Goal: Browse casually

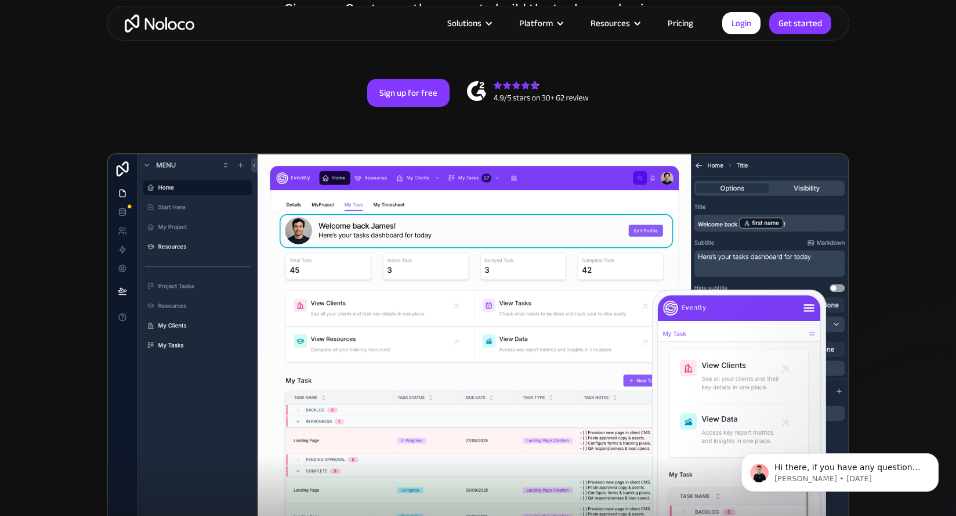
scroll to position [224, 0]
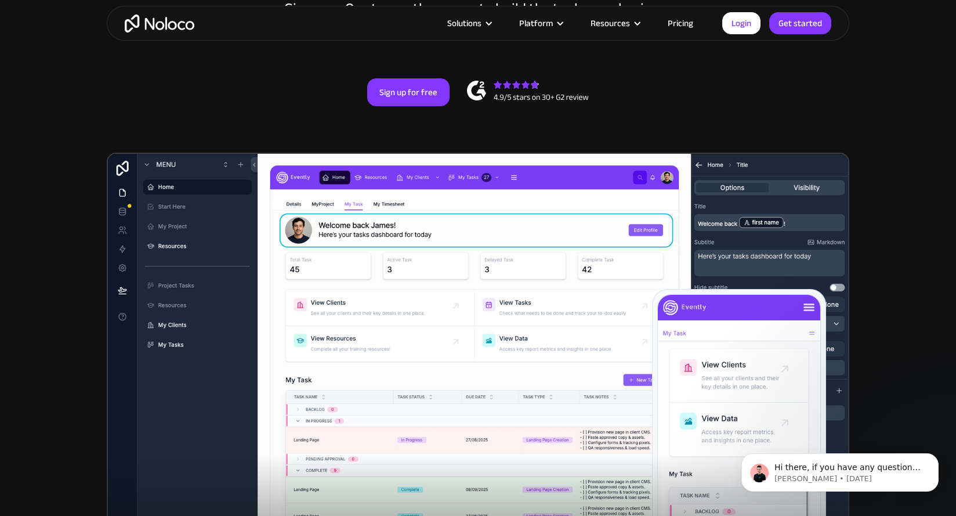
click at [152, 371] on img at bounding box center [478, 374] width 743 height 442
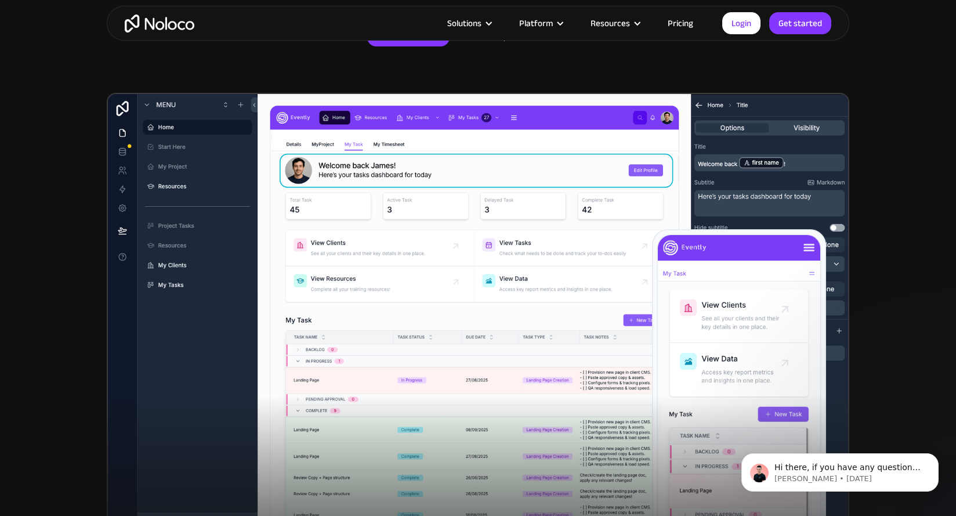
scroll to position [284, 0]
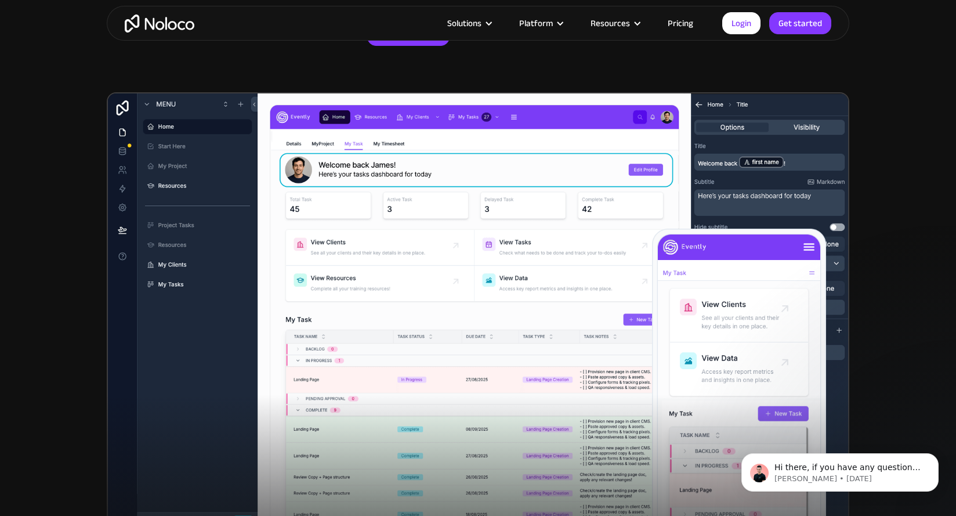
click at [89, 400] on div at bounding box center [478, 508] width 956 height 226
click at [64, 185] on section "New: Connect Noloco to Stripe Custom No-Code Business Apps Platform Flexible Bu…" at bounding box center [478, 168] width 956 height 905
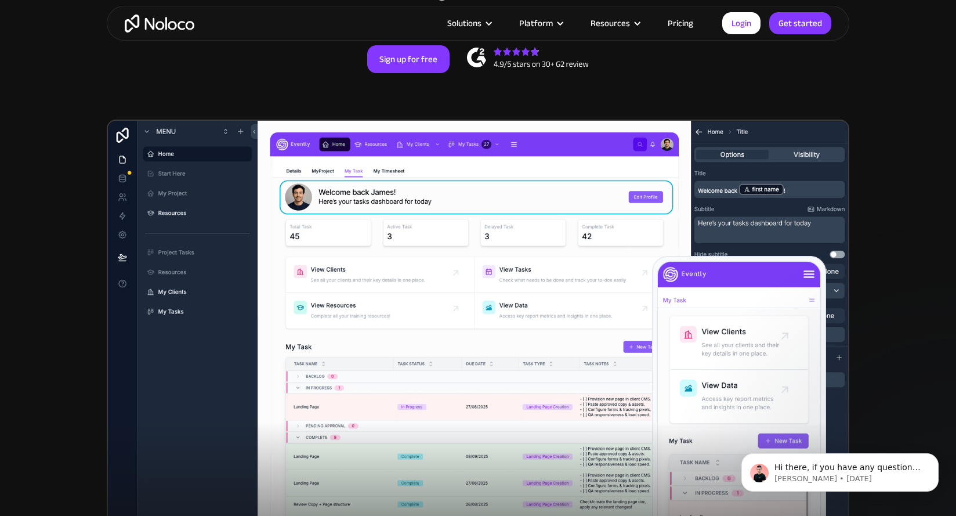
scroll to position [256, 0]
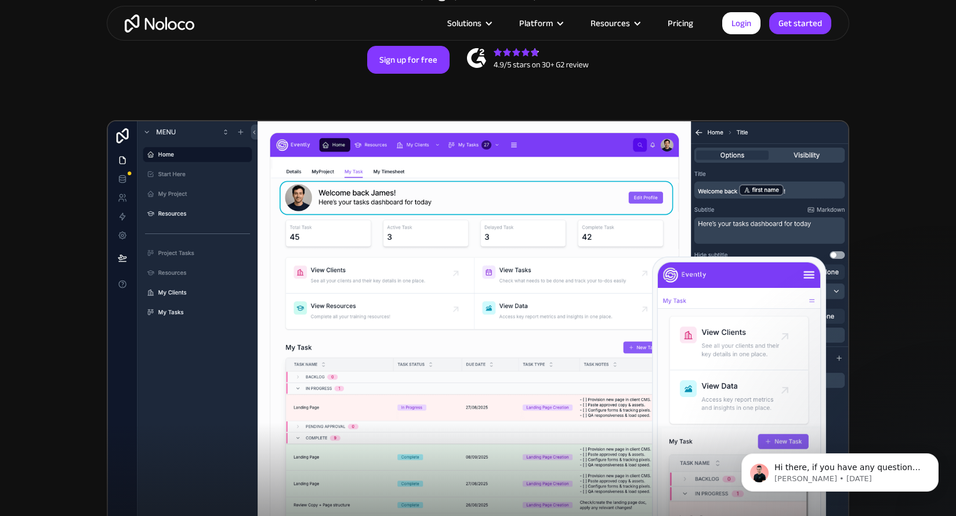
click at [57, 389] on section "New: Connect Noloco to Stripe Custom No-Code Business Apps Platform Flexible Bu…" at bounding box center [478, 196] width 956 height 905
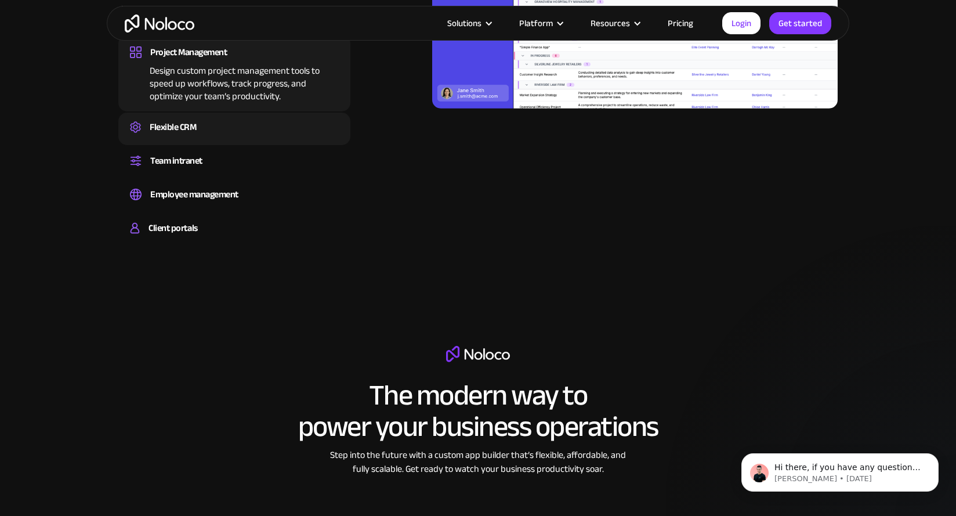
scroll to position [1275, 0]
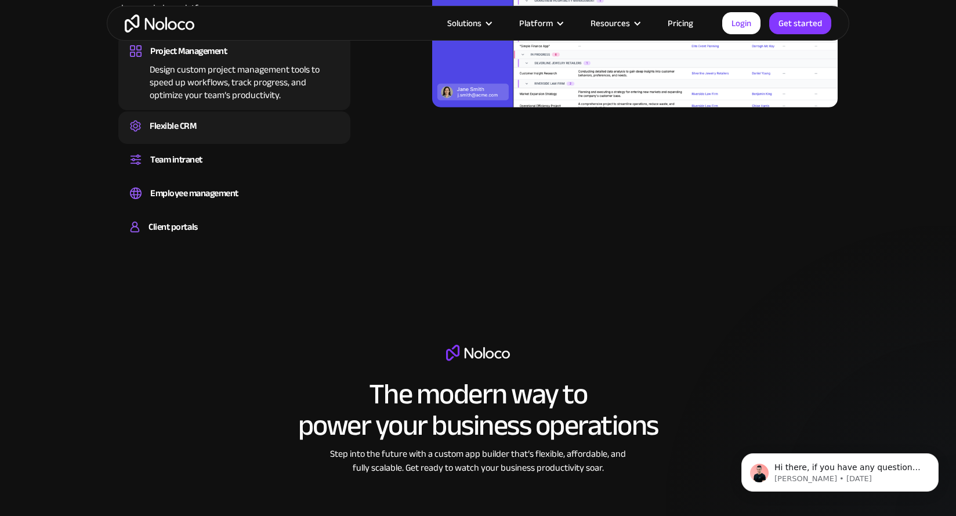
click at [195, 118] on div "Flexible CRM" at bounding box center [173, 125] width 46 height 17
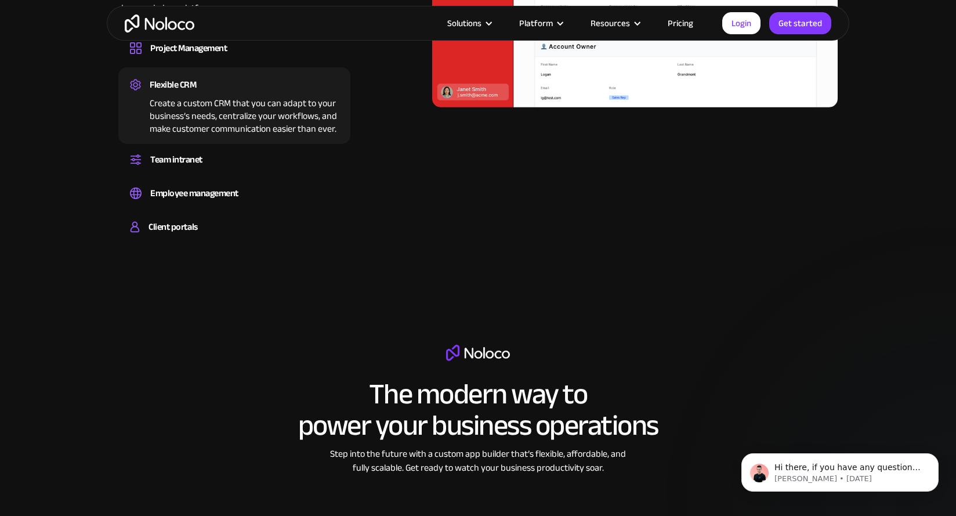
scroll to position [1141, 0]
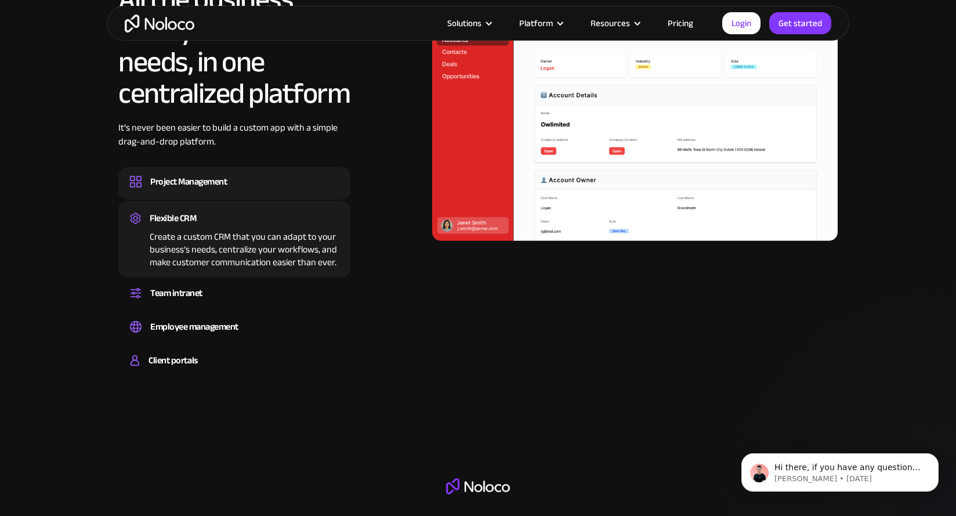
click at [190, 179] on div "Project Management" at bounding box center [188, 181] width 77 height 17
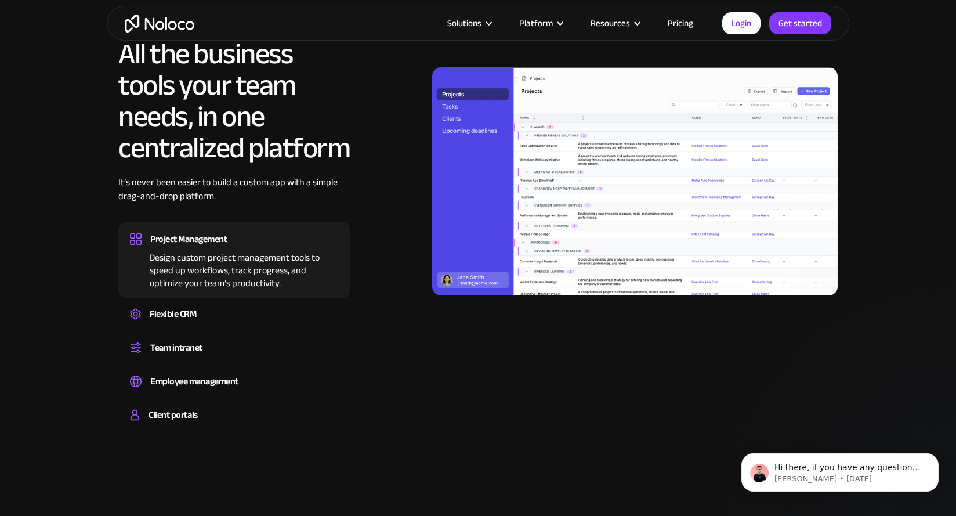
scroll to position [1057, 0]
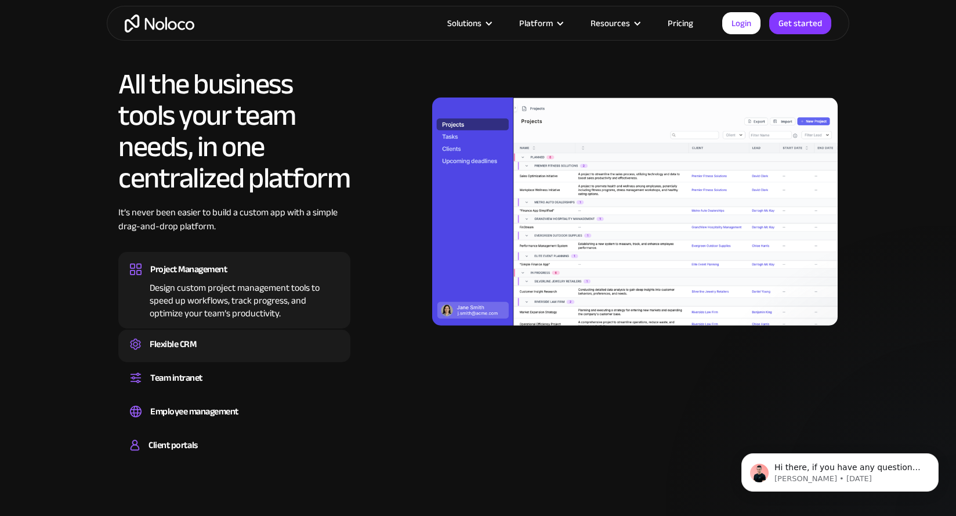
click at [180, 336] on div "Flexible CRM" at bounding box center [173, 343] width 46 height 17
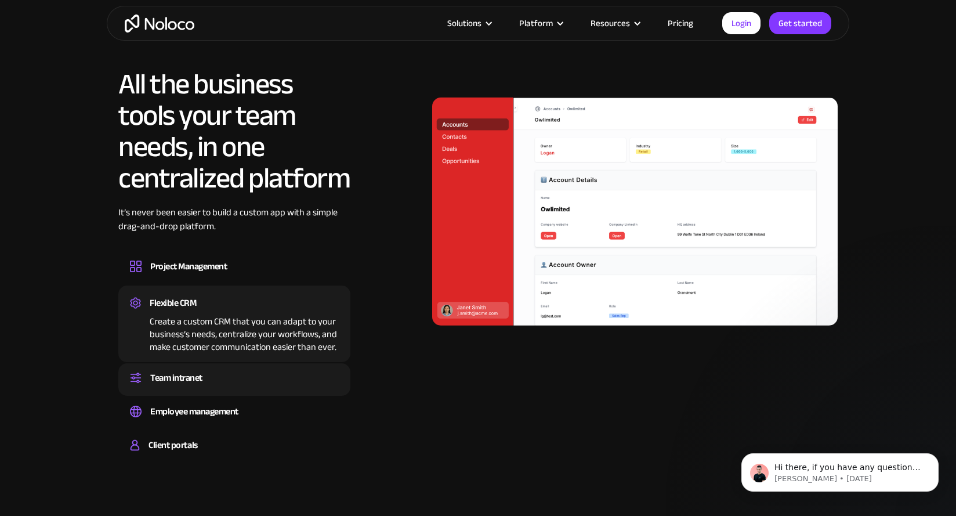
click at [183, 372] on div "Team intranet" at bounding box center [176, 377] width 52 height 17
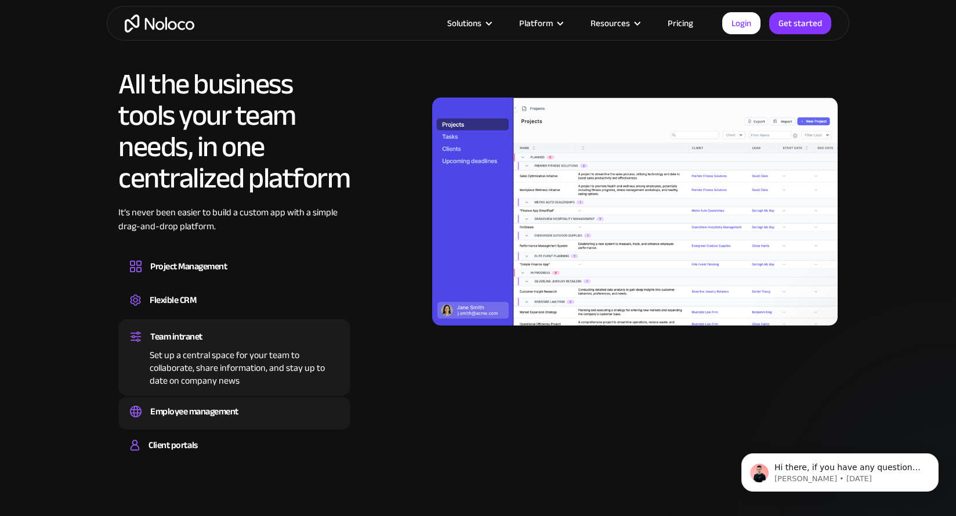
click at [186, 417] on div "Employee management" at bounding box center [194, 411] width 88 height 17
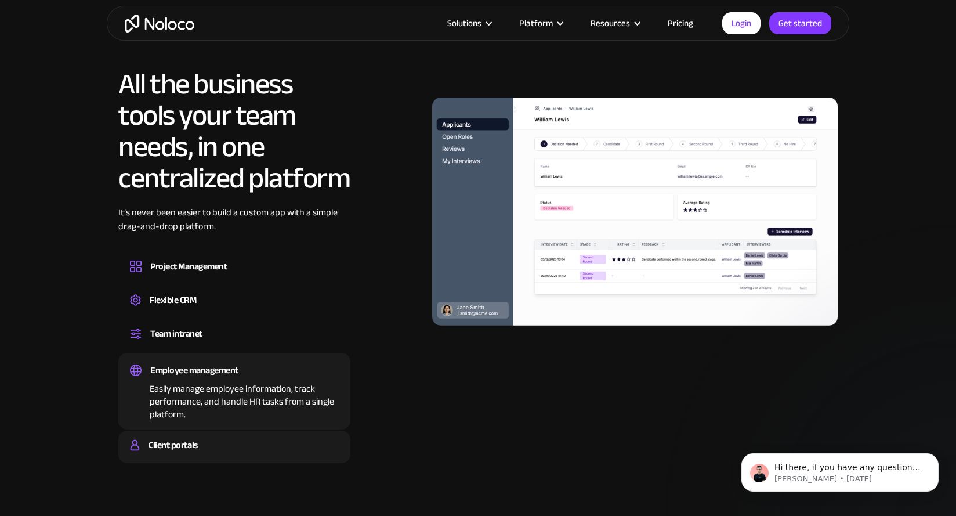
click at [187, 437] on div "Client portals" at bounding box center [173, 444] width 49 height 17
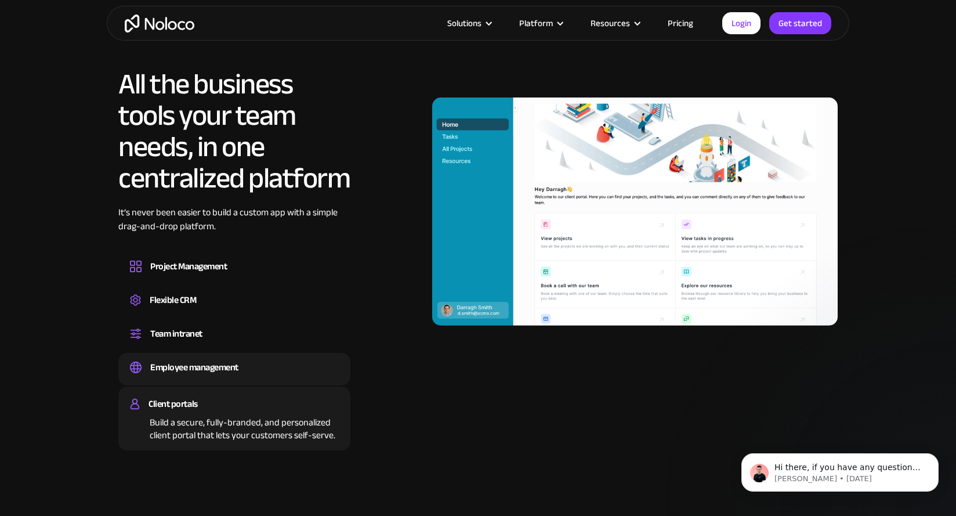
click at [223, 369] on div "Employee management" at bounding box center [194, 367] width 88 height 17
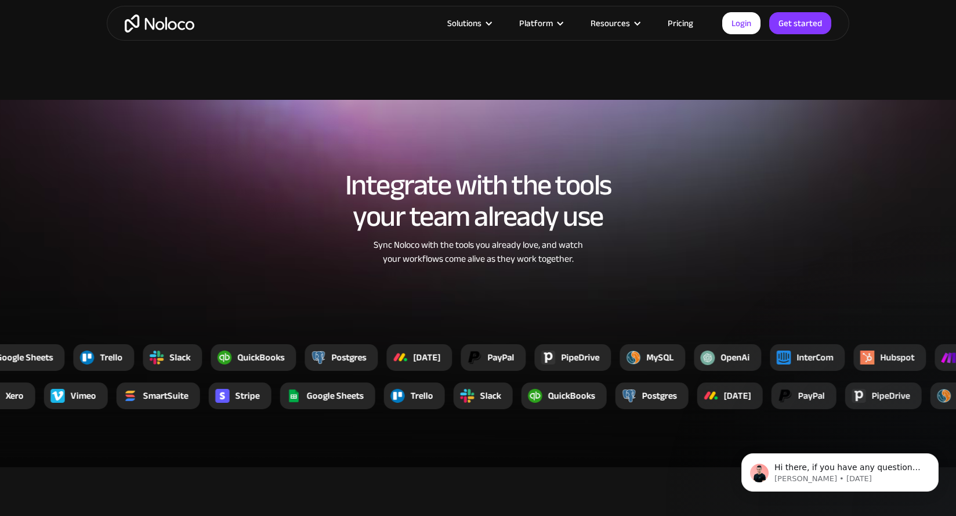
scroll to position [1987, 0]
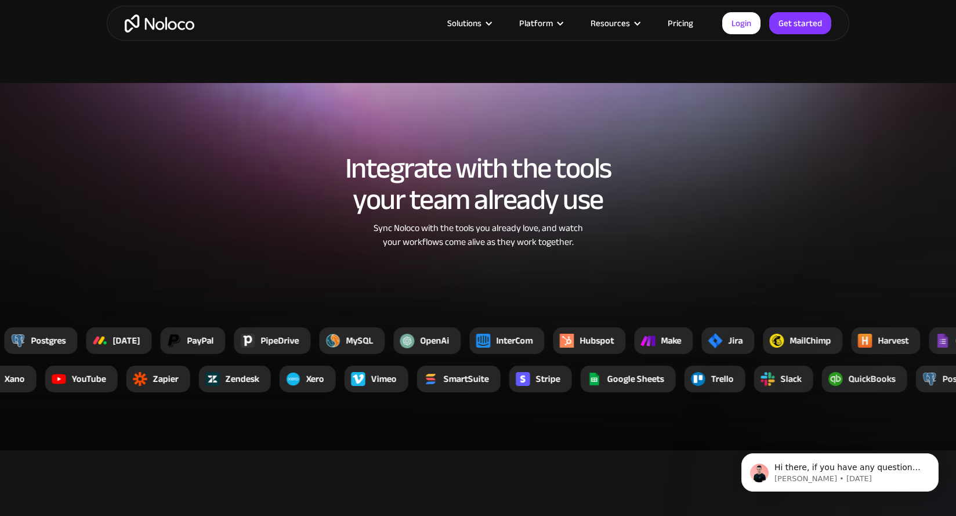
click at [115, 227] on div "Integrate with the tools your team already use Sync Noloco with the tools you a…" at bounding box center [478, 212] width 743 height 143
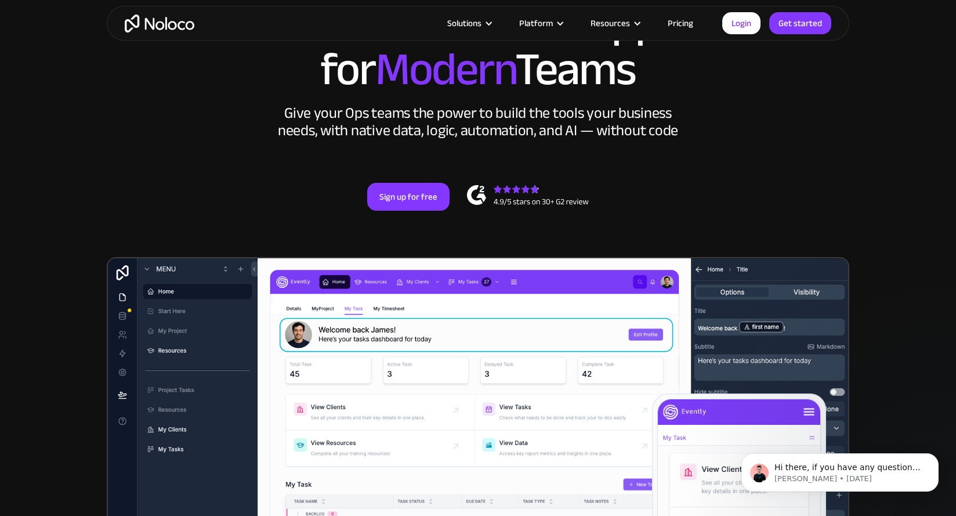
scroll to position [0, 0]
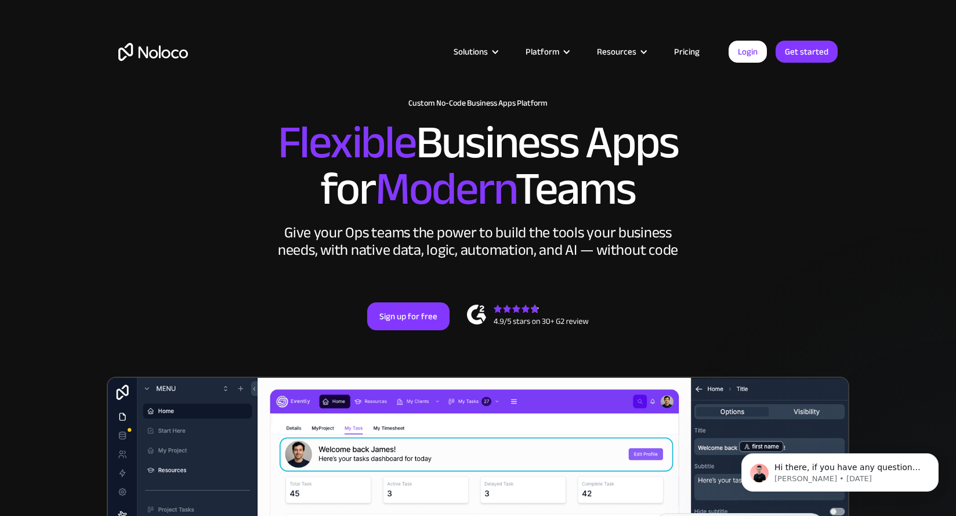
click at [168, 273] on div "New: Connect Noloco to Stripe Custom No-Code Business Apps Platform Flexible Bu…" at bounding box center [478, 226] width 743 height 278
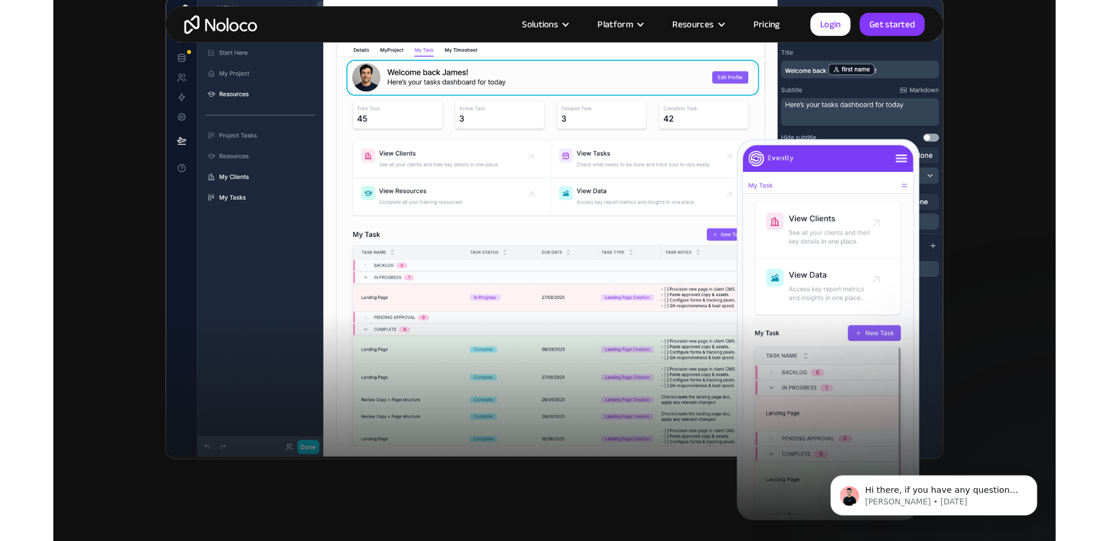
scroll to position [381, 0]
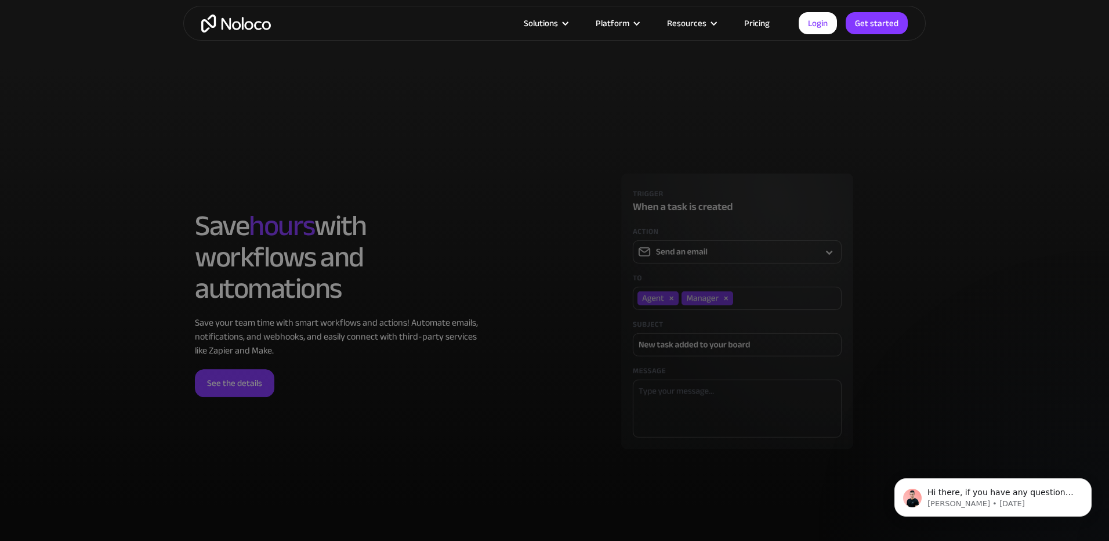
scroll to position [3381, 0]
